Goal: Information Seeking & Learning: Understand process/instructions

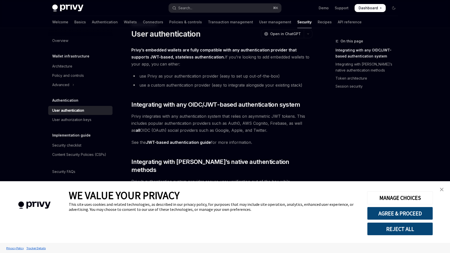
scroll to position [17, 0]
click at [182, 77] on li "use Privy as your authentication provider (easy to set up out-of-the-box)" at bounding box center [221, 75] width 181 height 7
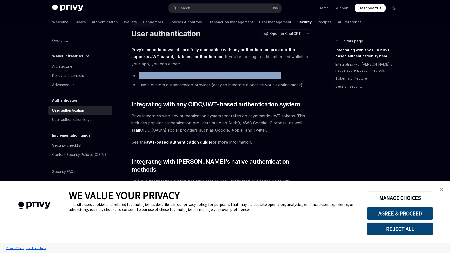
click at [182, 77] on li "use Privy as your authentication provider (easy to set up out-of-the-box)" at bounding box center [221, 75] width 181 height 7
click at [193, 77] on li "use Privy as your authentication provider (easy to set up out-of-the-box)" at bounding box center [221, 75] width 181 height 7
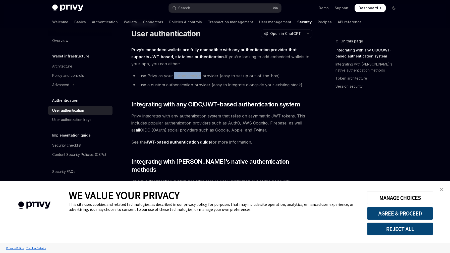
click at [193, 77] on li "use Privy as your authentication provider (easy to set up out-of-the-box)" at bounding box center [221, 75] width 181 height 7
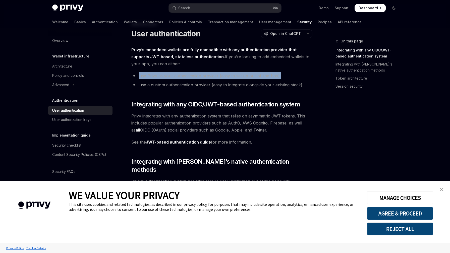
click at [193, 77] on li "use Privy as your authentication provider (easy to set up out-of-the-box)" at bounding box center [221, 75] width 181 height 7
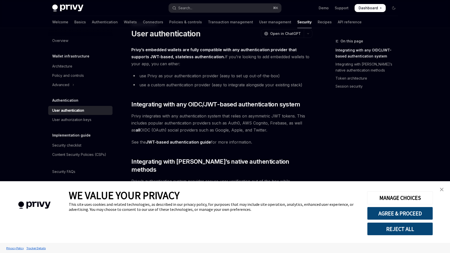
click at [172, 85] on li "use a custom authentication provider (easy to integrate alongside your existing…" at bounding box center [221, 84] width 181 height 7
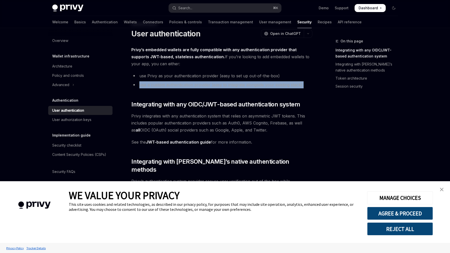
click at [172, 85] on li "use a custom authentication provider (easy to integrate alongside your existing…" at bounding box center [221, 84] width 181 height 7
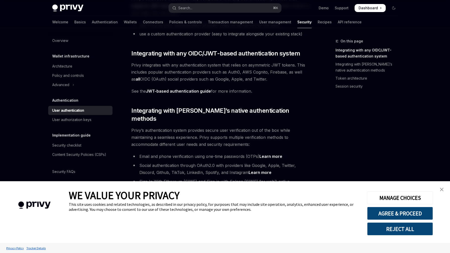
scroll to position [68, 0]
click at [191, 90] on link "JWT-based authentication guide" at bounding box center [178, 90] width 65 height 5
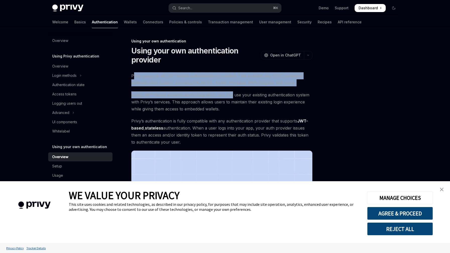
drag, startPoint x: 133, startPoint y: 75, endPoint x: 232, endPoint y: 96, distance: 101.2
click at [232, 96] on div "Privy supports all JWT-based authentication providers. This includes any OIDC c…" at bounding box center [221, 176] width 181 height 208
click at [232, 96] on span "Using JWT-based authentication integration, you can use your existing authentic…" at bounding box center [221, 101] width 181 height 21
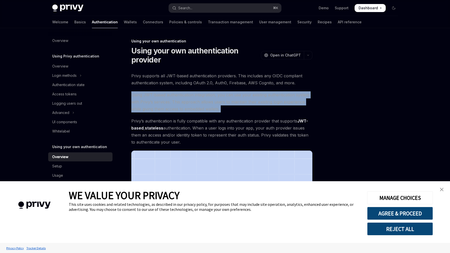
drag, startPoint x: 125, startPoint y: 94, endPoint x: 233, endPoint y: 116, distance: 109.8
click at [233, 116] on div "Using your own authentication Using your own authentication provider OpenAI Ope…" at bounding box center [174, 199] width 277 height 323
click at [233, 116] on div "Privy supports all JWT-based authentication providers. This includes any OIDC c…" at bounding box center [221, 176] width 181 height 208
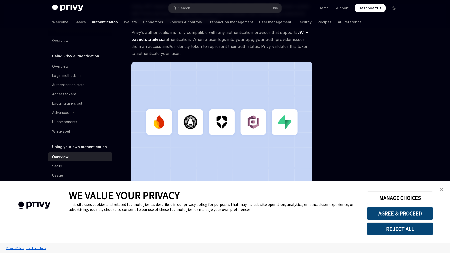
scroll to position [89, 0]
click at [69, 96] on div "Access tokens" at bounding box center [64, 94] width 24 height 6
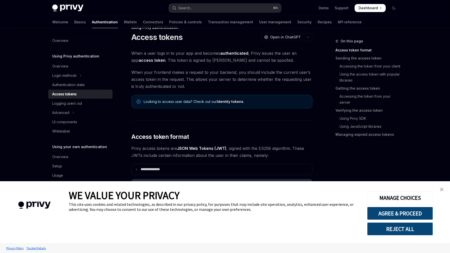
scroll to position [15, 0]
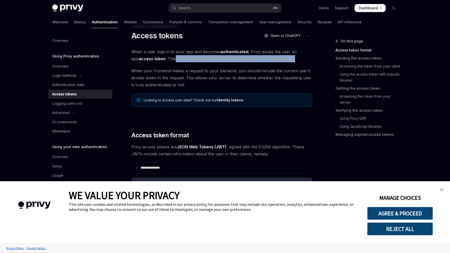
drag, startPoint x: 167, startPoint y: 58, endPoint x: 229, endPoint y: 67, distance: 62.6
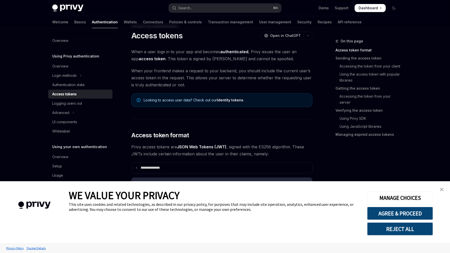
click at [234, 78] on span "When your frontend makes a request to your backend, you should include the curr…" at bounding box center [221, 77] width 181 height 21
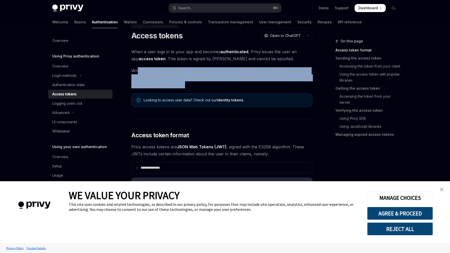
drag, startPoint x: 138, startPoint y: 70, endPoint x: 195, endPoint y: 85, distance: 58.4
click at [195, 85] on span "When your frontend makes a request to your backend, you should include the curr…" at bounding box center [221, 77] width 181 height 21
click at [200, 82] on span "When your frontend makes a request to your backend, you should include the curr…" at bounding box center [221, 77] width 181 height 21
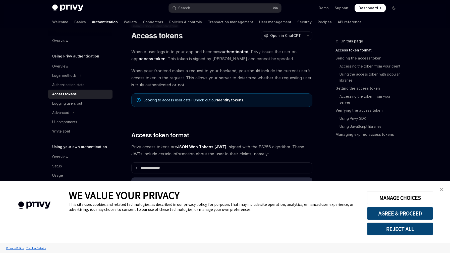
scroll to position [27, 0]
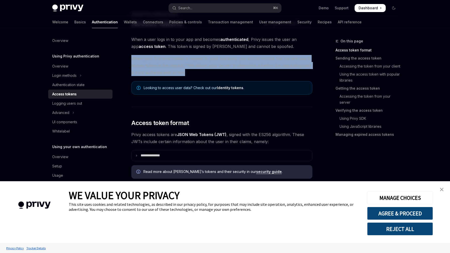
drag, startPoint x: 129, startPoint y: 57, endPoint x: 192, endPoint y: 74, distance: 65.7
click at [187, 72] on span "When your frontend makes a request to your backend, you should include the curr…" at bounding box center [221, 65] width 181 height 21
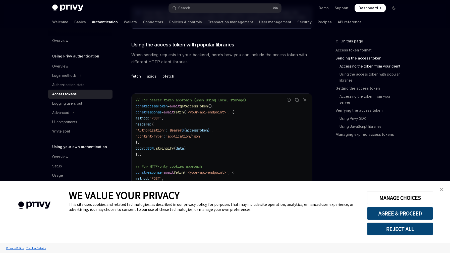
scroll to position [419, 0]
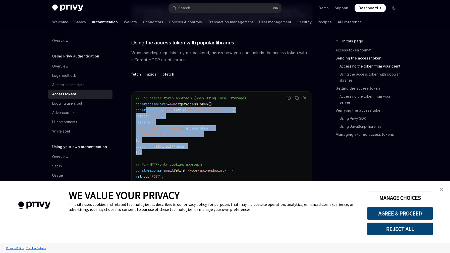
drag, startPoint x: 147, startPoint y: 110, endPoint x: 179, endPoint y: 151, distance: 52.3
click at [179, 151] on code "// For bearer token approach (when using local storage) const accessToken = awa…" at bounding box center [222, 155] width 173 height 121
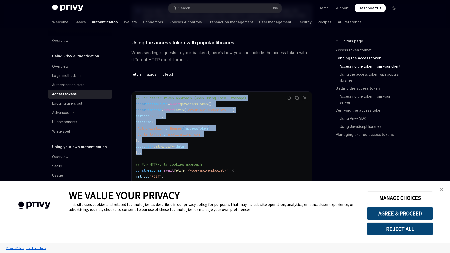
drag, startPoint x: 164, startPoint y: 155, endPoint x: 133, endPoint y: 99, distance: 63.6
click at [133, 99] on div "// For bearer token approach (when using local storage) const accessToken = awa…" at bounding box center [222, 156] width 181 height 128
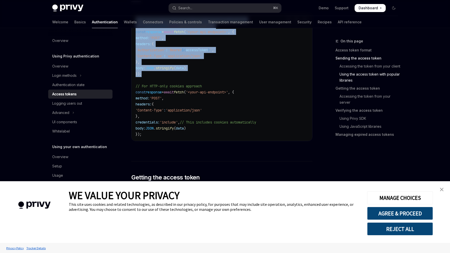
scroll to position [499, 0]
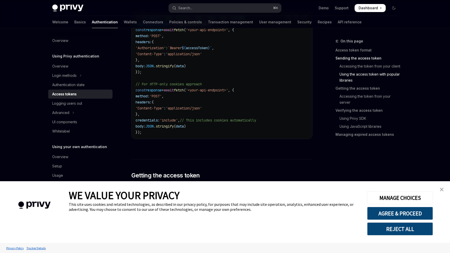
click at [162, 94] on span "'POST'" at bounding box center [156, 96] width 12 height 5
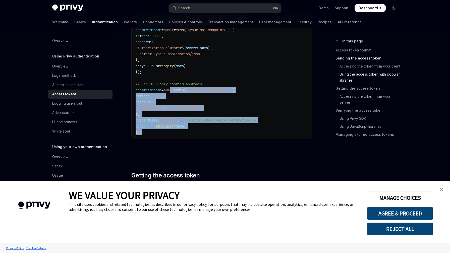
drag, startPoint x: 176, startPoint y: 89, endPoint x: 178, endPoint y: 145, distance: 55.5
click at [178, 145] on div "Report incorrect code Copy Ask AI // For bearer token approach (when using loca…" at bounding box center [221, 76] width 181 height 141
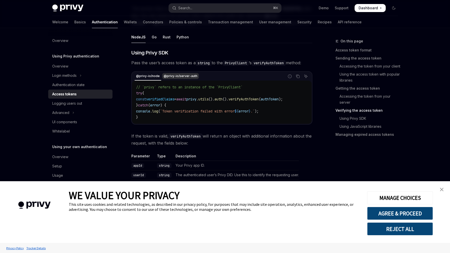
scroll to position [784, 0]
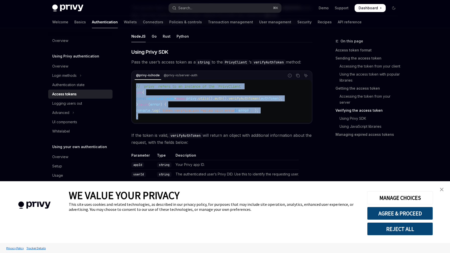
drag, startPoint x: 147, startPoint y: 115, endPoint x: 132, endPoint y: 85, distance: 33.7
click at [132, 85] on div "// `privy` refers to an instance of the `PrivyClient` try { const verifiedClaim…" at bounding box center [222, 101] width 180 height 43
click at [141, 116] on code "// `privy` refers to an instance of the `PrivyClient` try { const verifiedClaim…" at bounding box center [222, 101] width 172 height 36
drag, startPoint x: 142, startPoint y: 118, endPoint x: 131, endPoint y: 88, distance: 31.8
click at [131, 88] on div "**********" at bounding box center [174, 27] width 277 height 1546
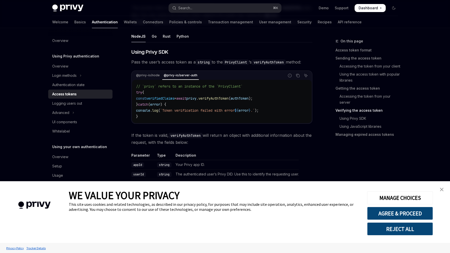
click at [229, 99] on span "verifyAuthToken" at bounding box center [213, 98] width 30 height 5
click at [229, 100] on span "verifyAuthToken" at bounding box center [213, 98] width 30 height 5
click at [196, 86] on span "// `privy` refers to an instance of the `PrivyClient`" at bounding box center [189, 86] width 106 height 5
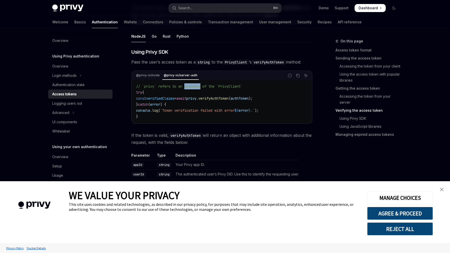
click at [196, 86] on span "// `privy` refers to an instance of the `PrivyClient`" at bounding box center [189, 86] width 106 height 5
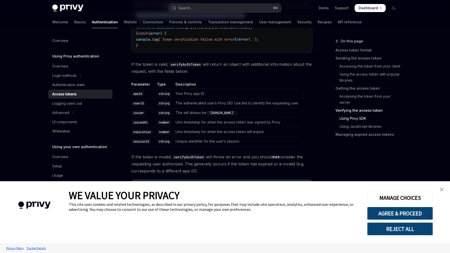
scroll to position [856, 0]
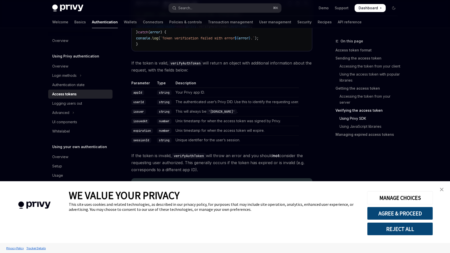
click at [180, 100] on td "The authenticated user’s Privy DID. Use this to identify the requesting user." at bounding box center [236, 102] width 125 height 10
click at [181, 111] on td "This will always be '[DOMAIN_NAME]' ." at bounding box center [236, 112] width 125 height 10
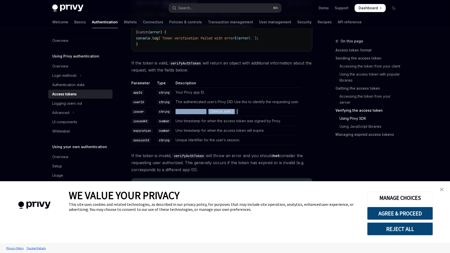
click at [181, 111] on td "This will always be '[DOMAIN_NAME]' ." at bounding box center [236, 112] width 125 height 10
click at [183, 118] on td "Unix timestamp for when the access token was signed by Privy." at bounding box center [236, 121] width 125 height 10
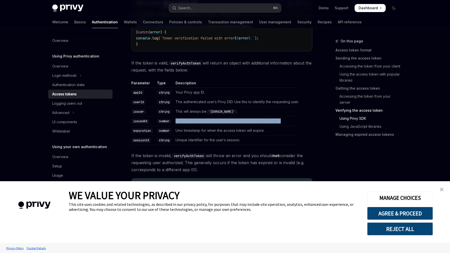
click at [183, 118] on td "Unix timestamp for when the access token was signed by Privy." at bounding box center [236, 121] width 125 height 10
click at [186, 136] on td "Unique identifier for the user’s session." at bounding box center [236, 140] width 125 height 10
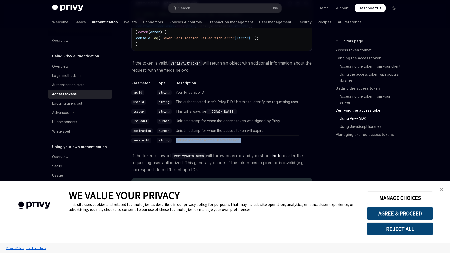
click at [186, 136] on td "Unique identifier for the user’s session." at bounding box center [236, 140] width 125 height 10
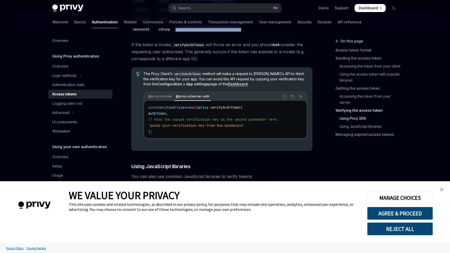
scroll to position [969, 0]
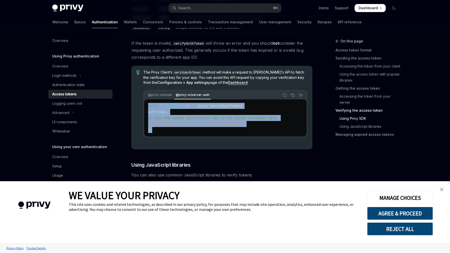
drag, startPoint x: 160, startPoint y: 130, endPoint x: 146, endPoint y: 106, distance: 27.7
click at [146, 106] on div "const verifiedClaims = await privy . verifyAuthToken ( authToken , // Pass the …" at bounding box center [225, 117] width 162 height 37
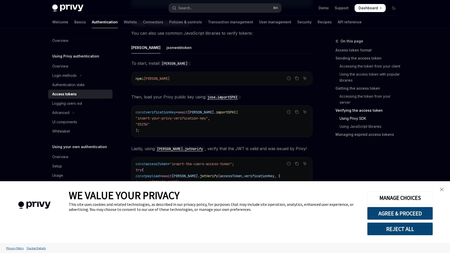
scroll to position [1111, 0]
click at [167, 46] on div "jsonwebtoken" at bounding box center [179, 47] width 25 height 12
type textarea "*"
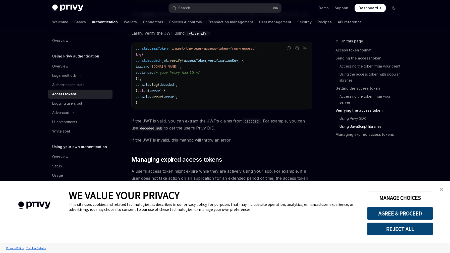
scroll to position [1245, 0]
drag, startPoint x: 157, startPoint y: 80, endPoint x: 134, endPoint y: 58, distance: 32.0
click at [134, 58] on div "const accessToken = 'insert-the-user-access-token-from-request' ; try { const d…" at bounding box center [222, 75] width 181 height 67
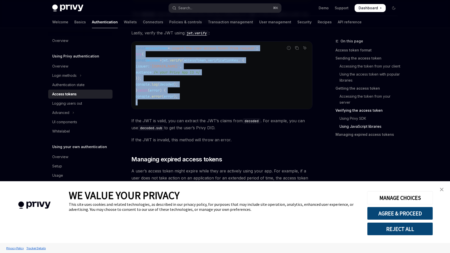
drag, startPoint x: 167, startPoint y: 106, endPoint x: 135, endPoint y: 45, distance: 69.1
click at [135, 45] on div "const accessToken = 'insert-the-user-access-token-from-request' ; try { const d…" at bounding box center [222, 75] width 181 height 67
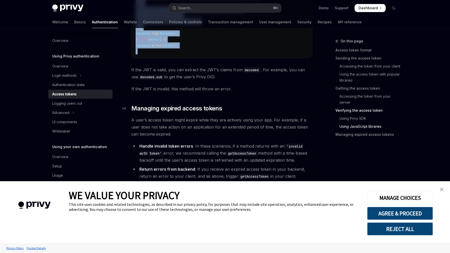
scroll to position [1320, 0]
